Goal: Check status: Check status

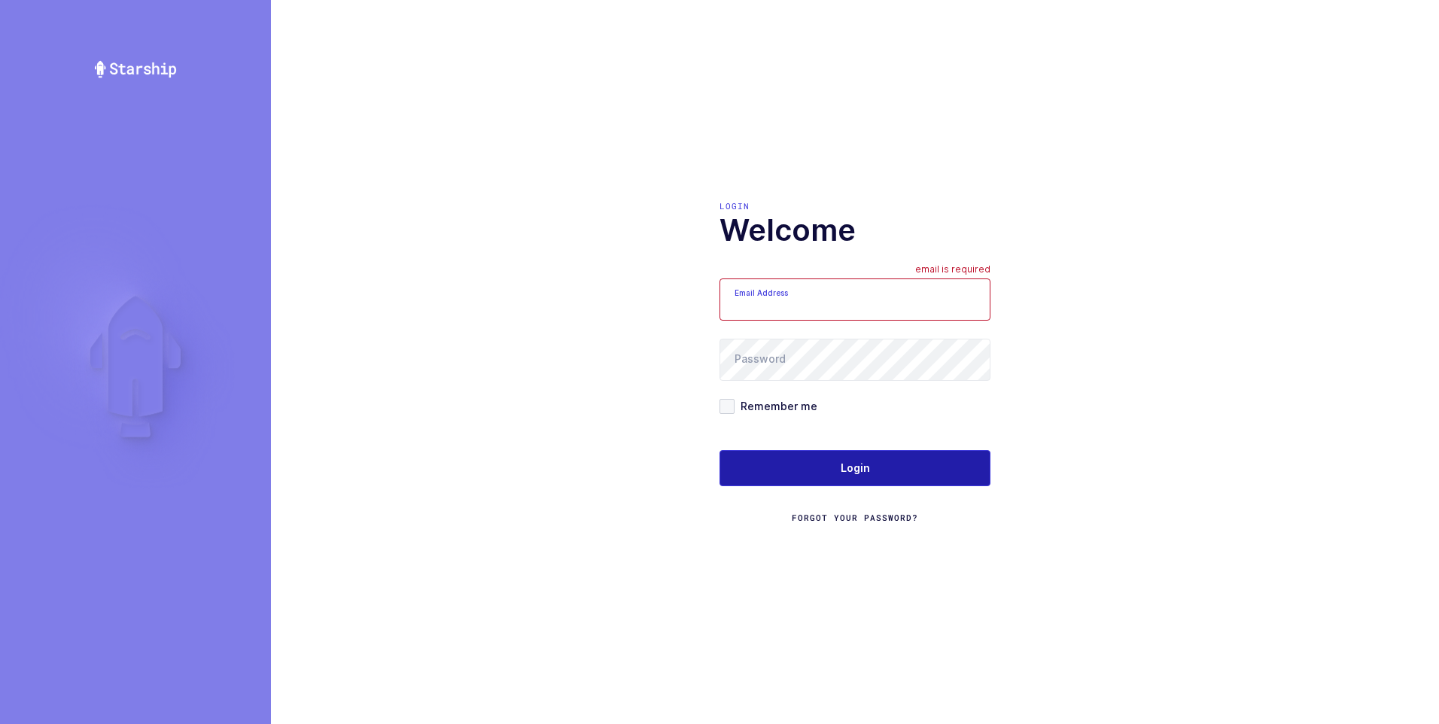
type input "[PERSON_NAME][EMAIL_ADDRESS][DOMAIN_NAME]"
click at [839, 464] on button "Login" at bounding box center [854, 468] width 271 height 36
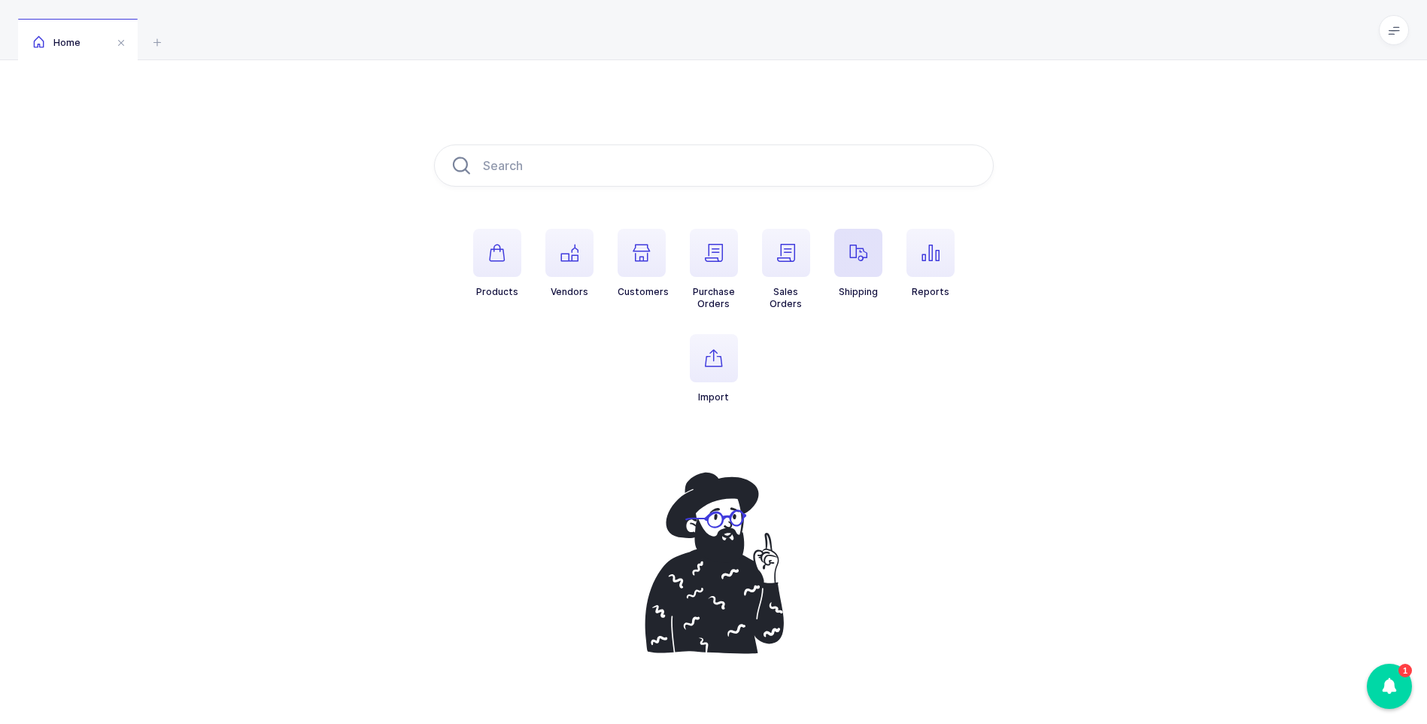
click at [861, 258] on icon "button" at bounding box center [859, 253] width 18 height 18
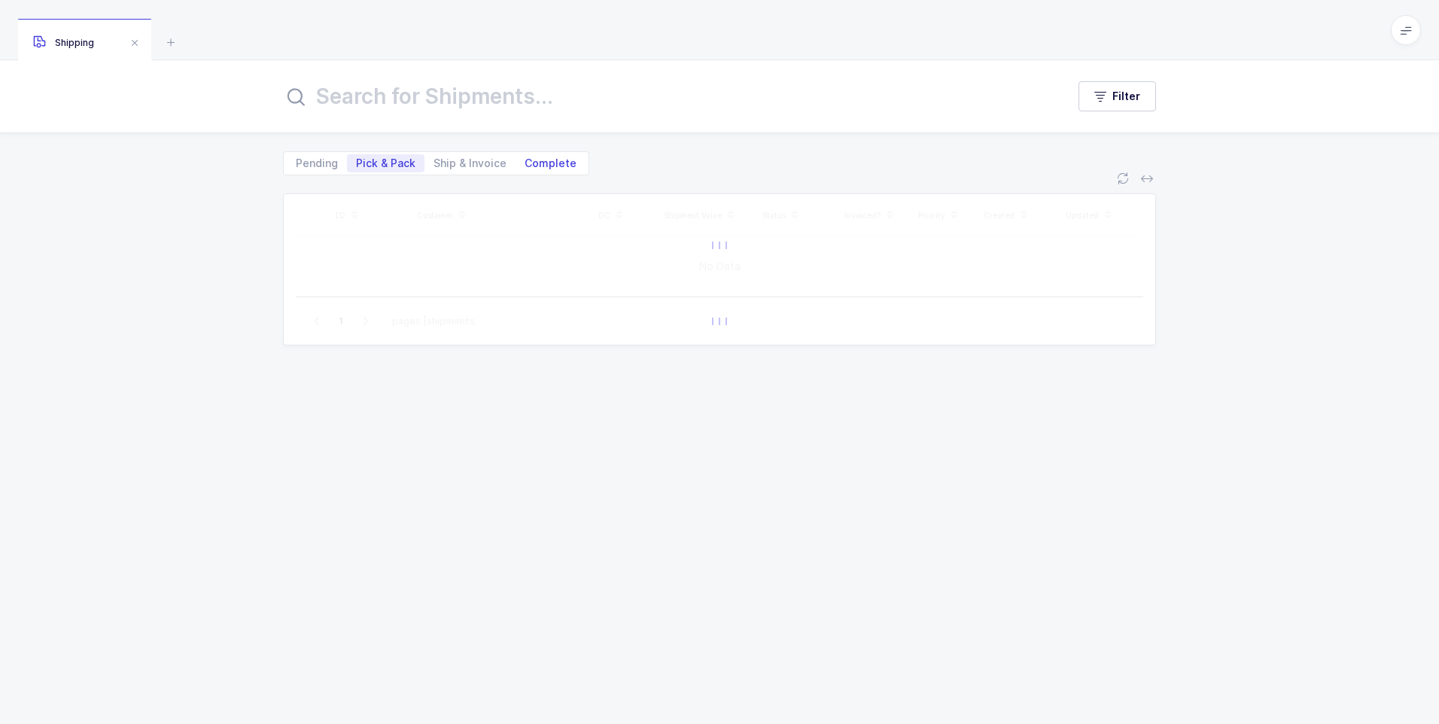
click at [553, 165] on span "Complete" at bounding box center [550, 163] width 52 height 11
click at [525, 164] on input "Complete" at bounding box center [520, 159] width 10 height 10
radio input "true"
radio input "false"
click at [513, 108] on input "text" at bounding box center [665, 96] width 765 height 36
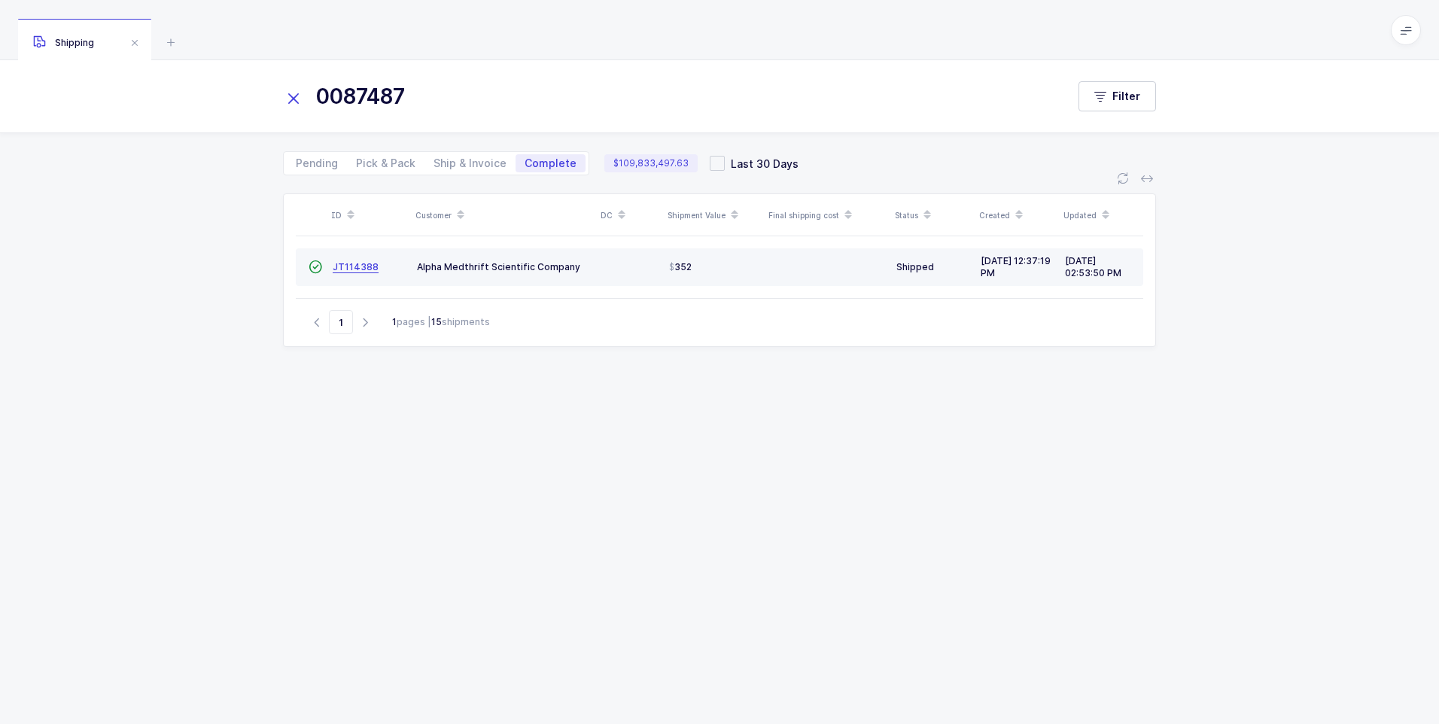
type input "0087487"
click at [360, 264] on span "JT114388" at bounding box center [356, 266] width 46 height 11
